Goal: Find specific page/section

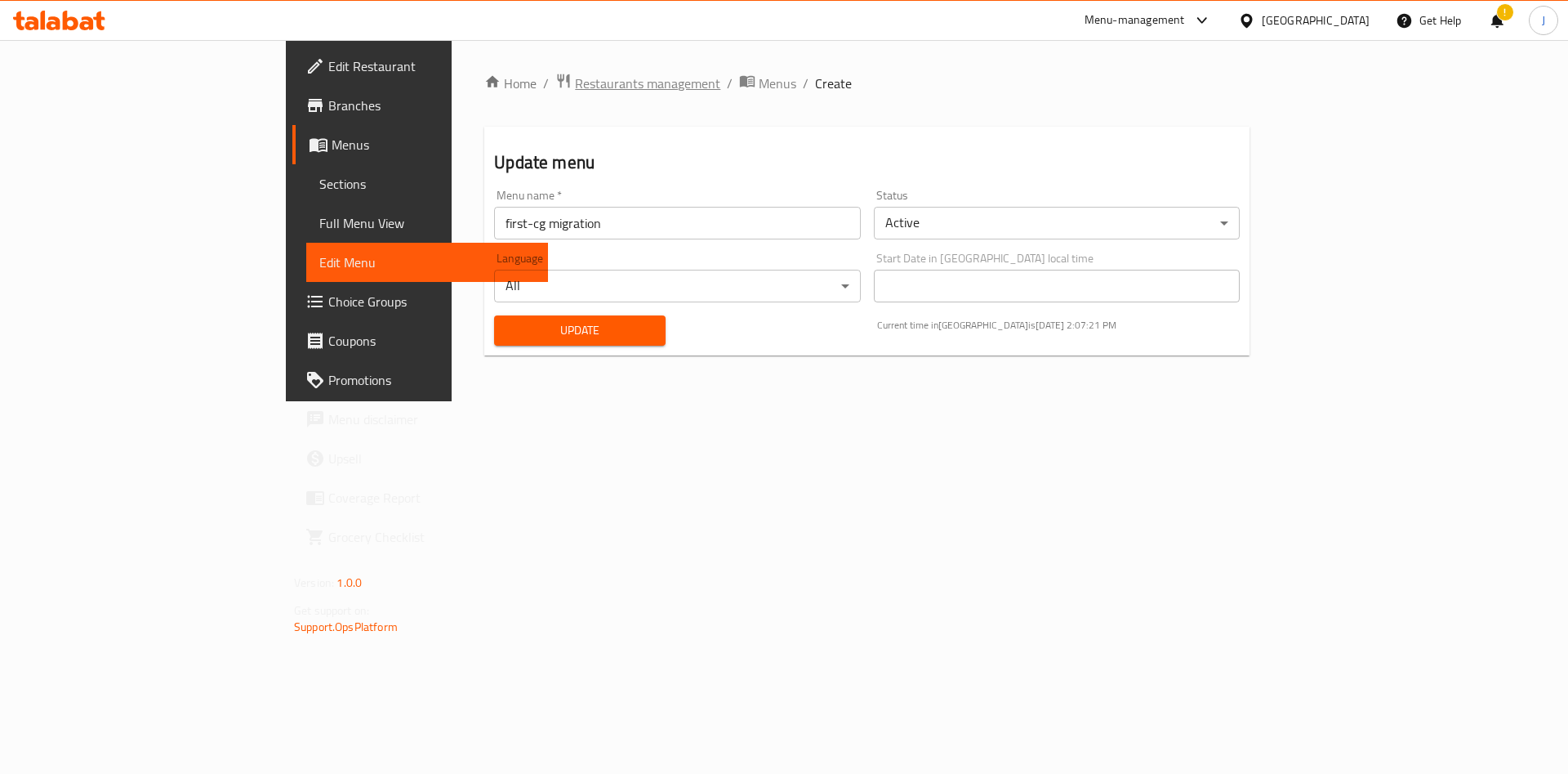
click at [575, 88] on span "Restaurants management" at bounding box center [647, 83] width 146 height 20
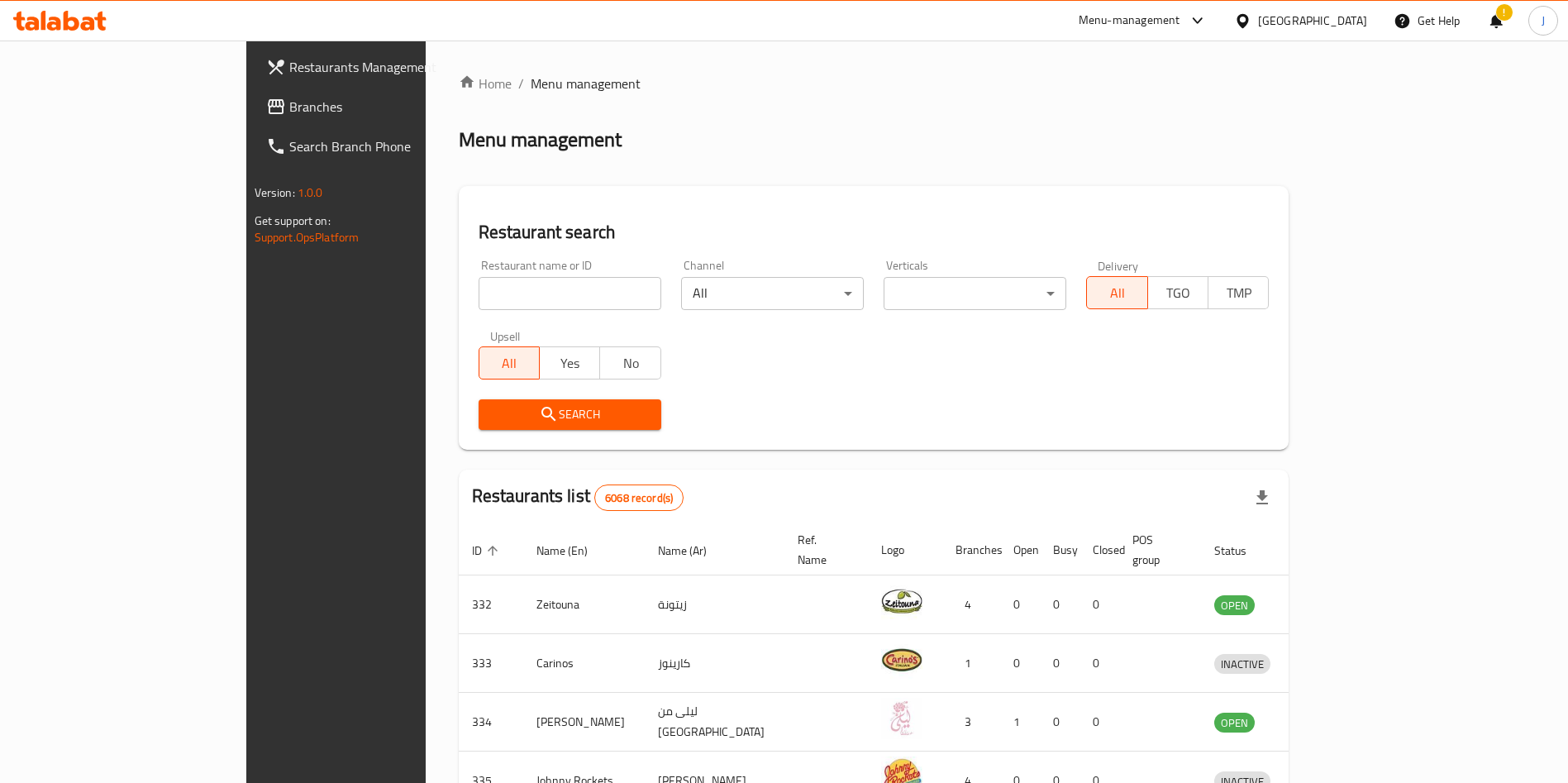
click at [491, 296] on div "Home / Menu management Menu management Restaurant search Restaurant name or ID …" at bounding box center [874, 645] width 831 height 1145
click at [479, 292] on input "search" at bounding box center [570, 293] width 182 height 33
type input "[PERSON_NAME]"
click button "Search" at bounding box center [570, 414] width 182 height 30
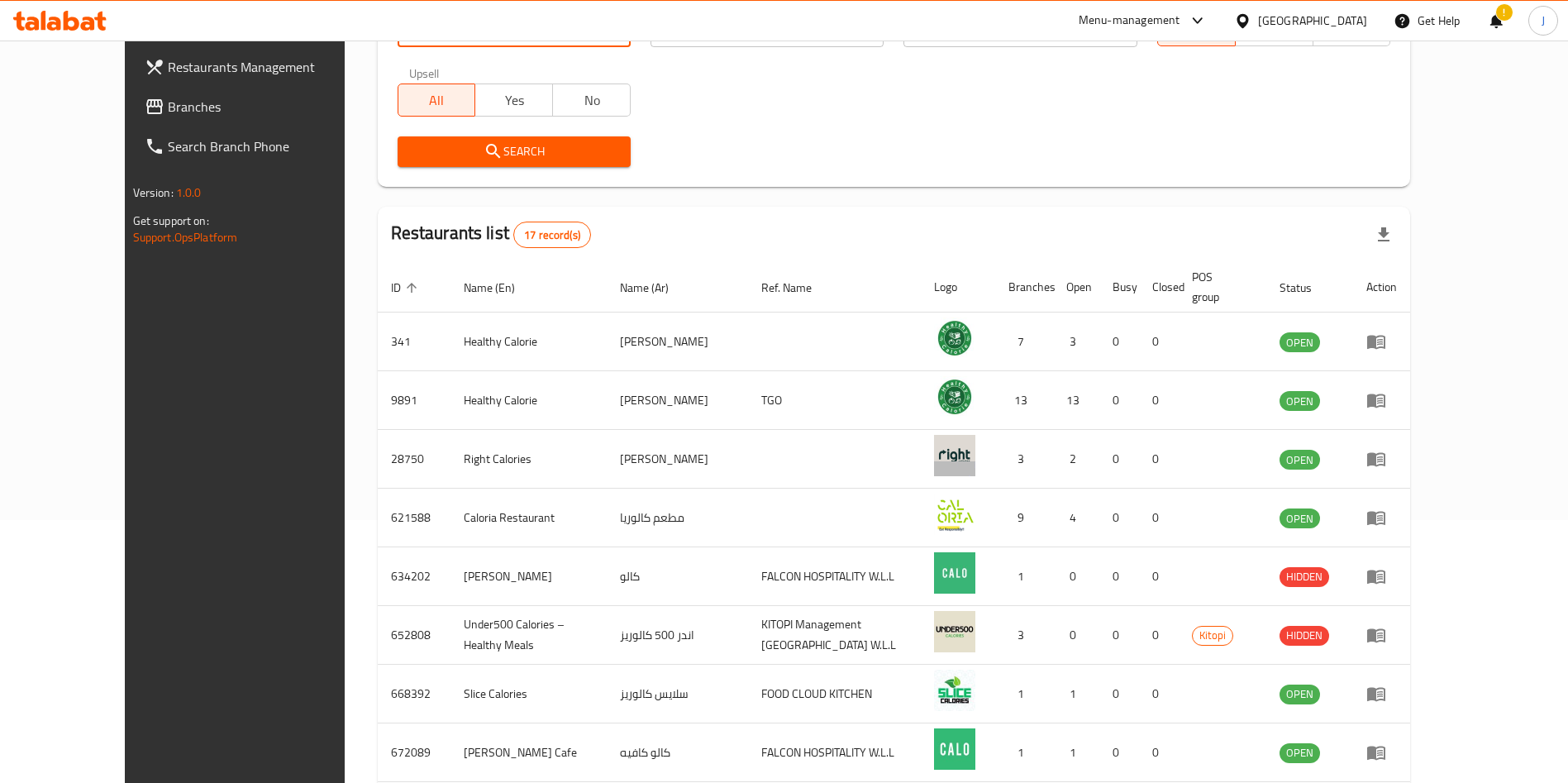
scroll to position [450, 0]
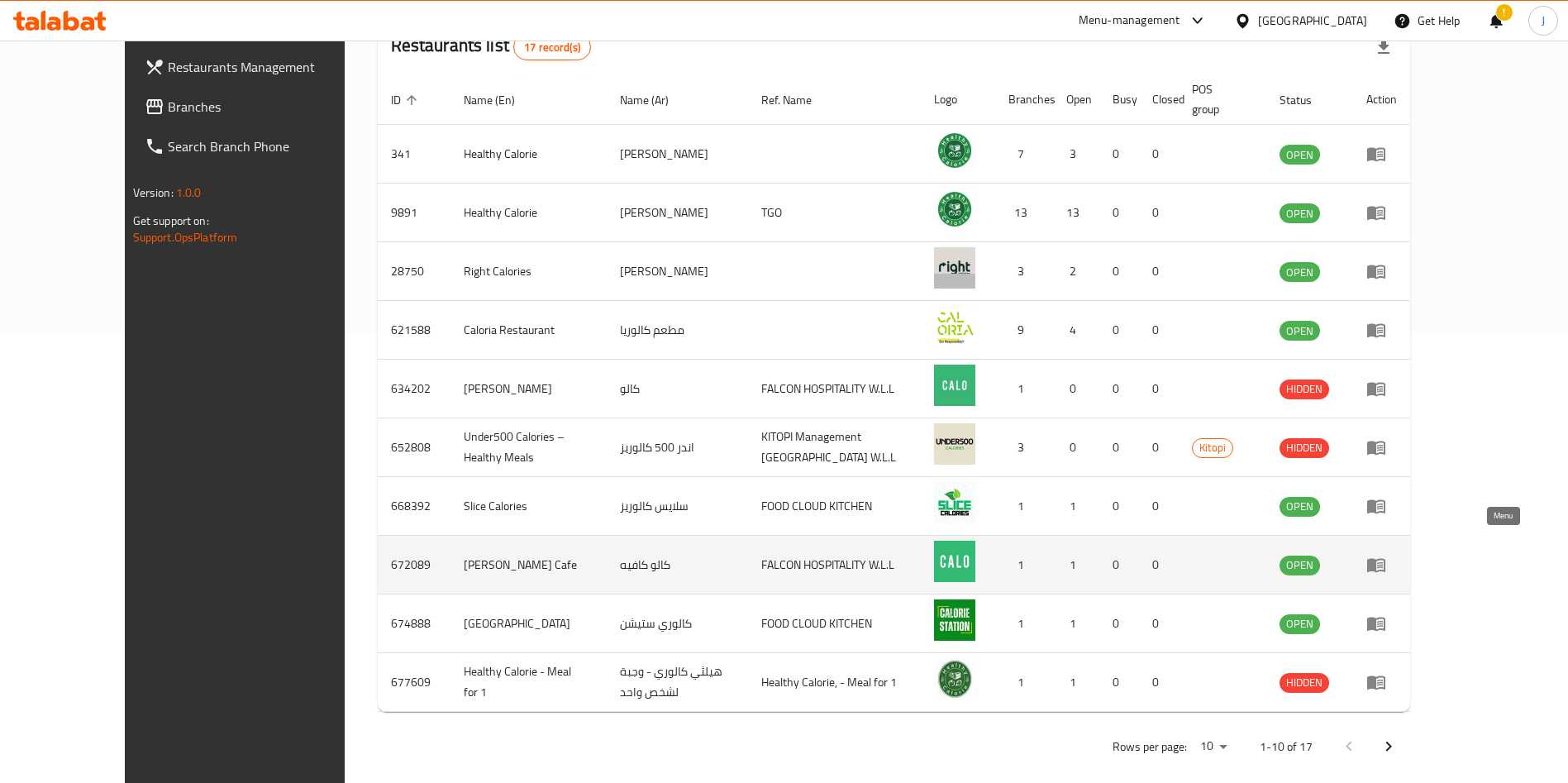
click at [1386, 559] on icon "enhanced table" at bounding box center [1376, 565] width 18 height 14
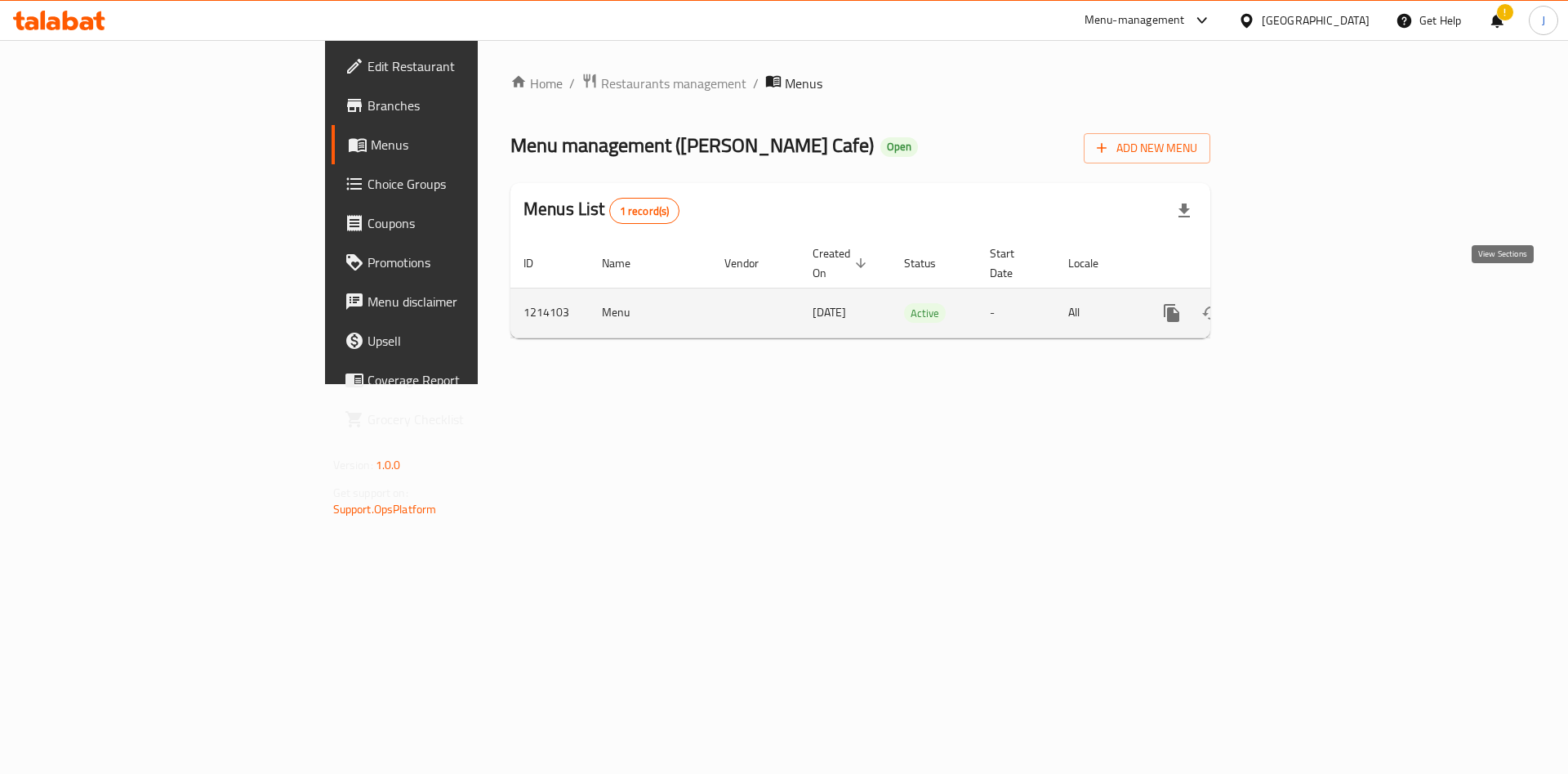
click at [1310, 305] on link "enhanced table" at bounding box center [1290, 313] width 39 height 39
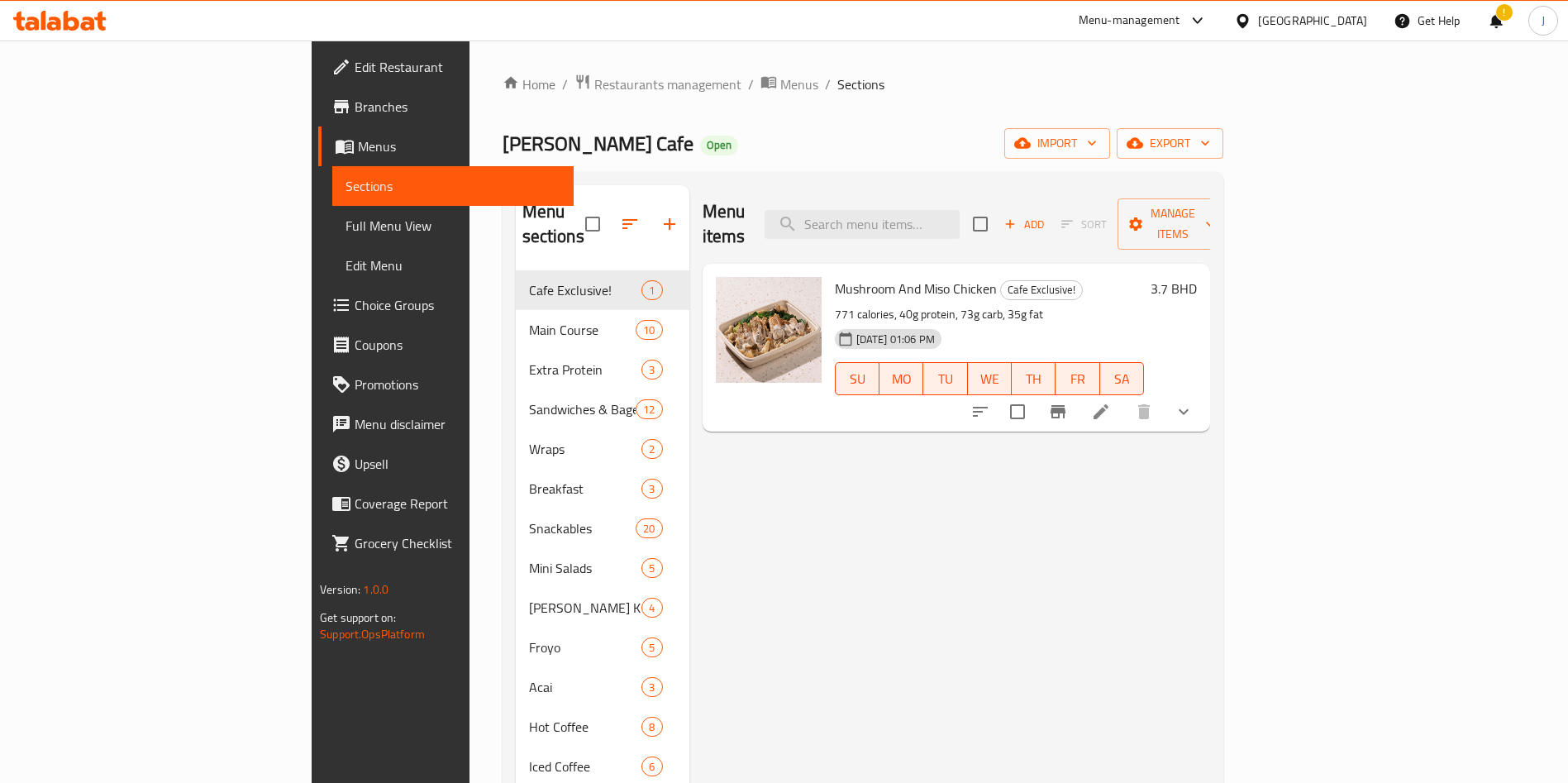
click at [354, 68] on span "Edit Restaurant" at bounding box center [457, 67] width 206 height 20
